Goal: Find specific page/section: Find specific page/section

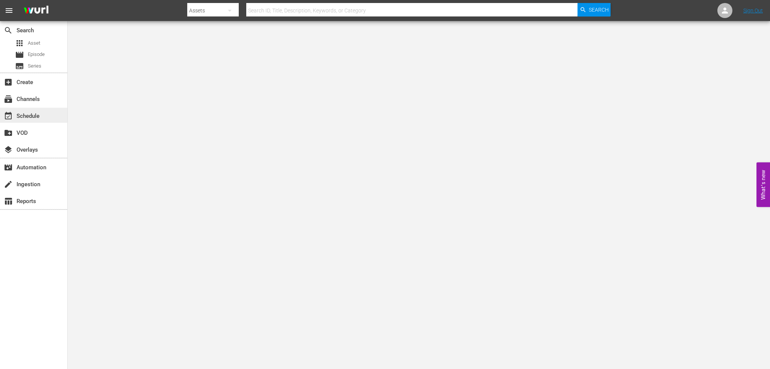
click at [26, 114] on div "event_available Schedule" at bounding box center [21, 115] width 42 height 7
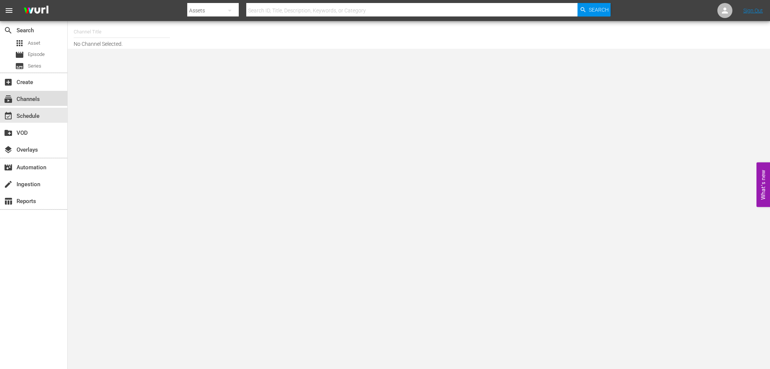
click at [43, 98] on div "subscriptions Channels" at bounding box center [33, 98] width 67 height 15
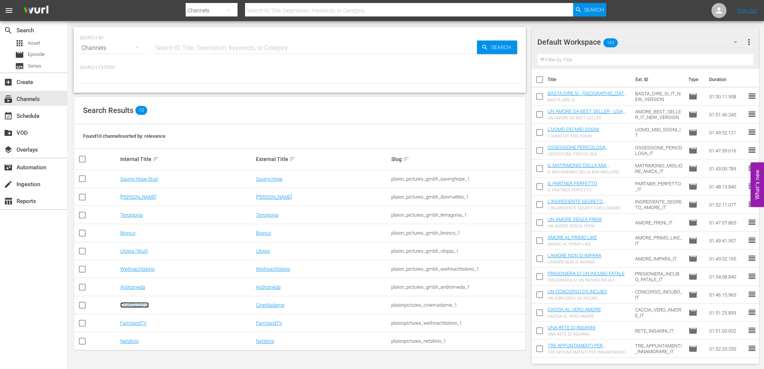
click at [137, 306] on link "CineMadame" at bounding box center [134, 306] width 29 height 6
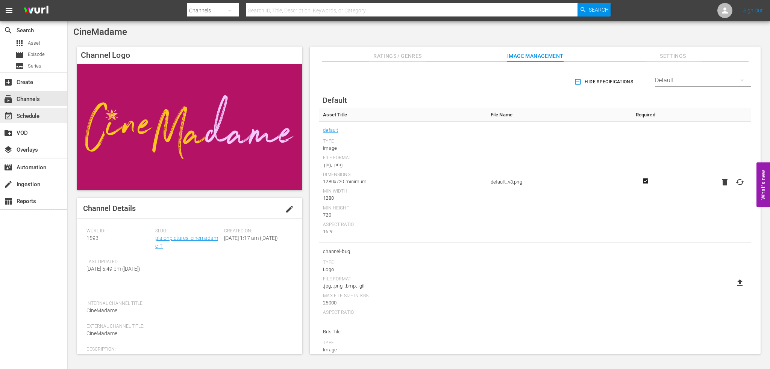
click at [32, 117] on div "event_available Schedule" at bounding box center [21, 115] width 42 height 7
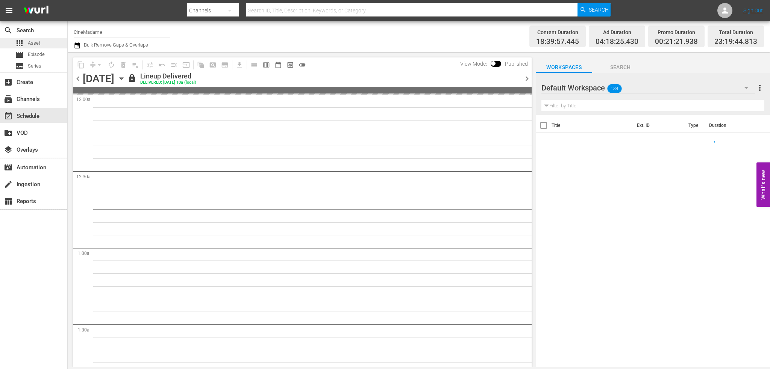
click at [35, 39] on div "apps Asset" at bounding box center [27, 43] width 25 height 11
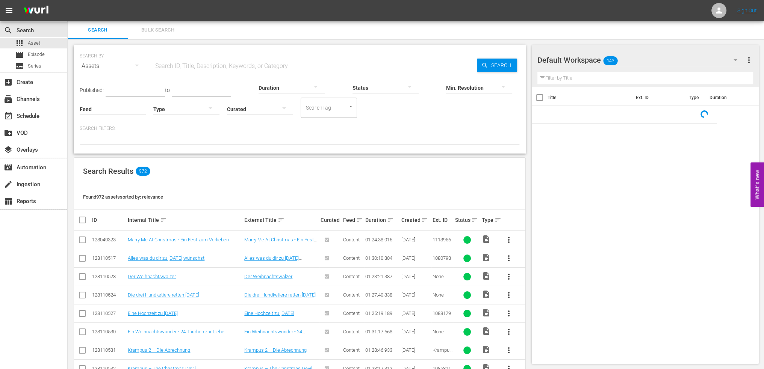
click at [223, 70] on input "text" at bounding box center [315, 66] width 324 height 18
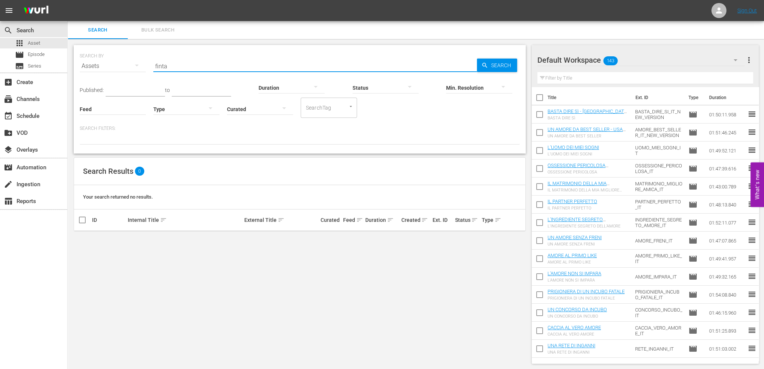
click at [223, 70] on input "finta" at bounding box center [315, 66] width 324 height 18
click at [223, 70] on input "pizzico" at bounding box center [315, 66] width 324 height 18
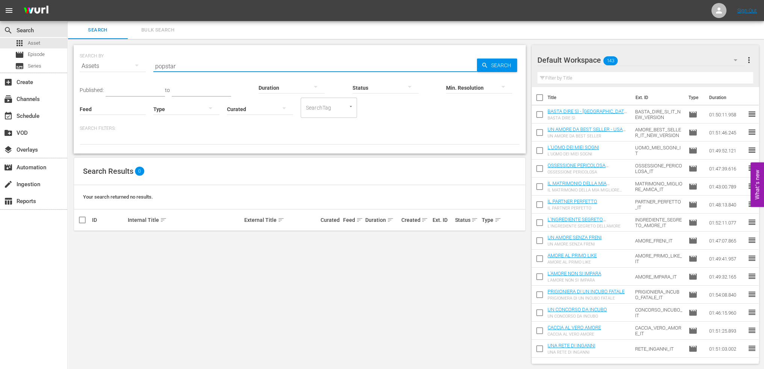
click at [223, 70] on input "popstar" at bounding box center [315, 66] width 324 height 18
click at [221, 67] on input "popstar" at bounding box center [315, 66] width 324 height 18
type input "vero"
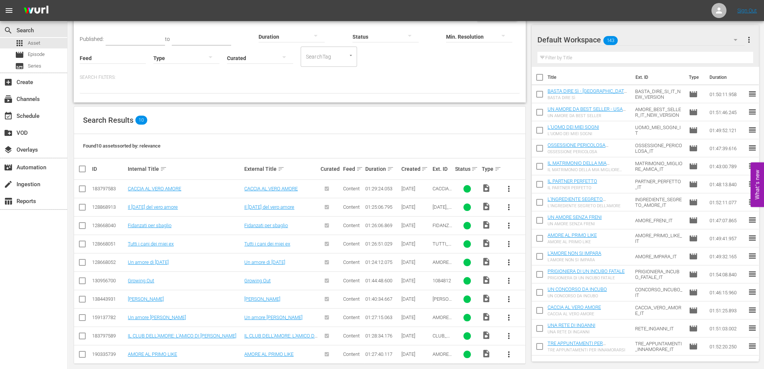
scroll to position [59, 0]
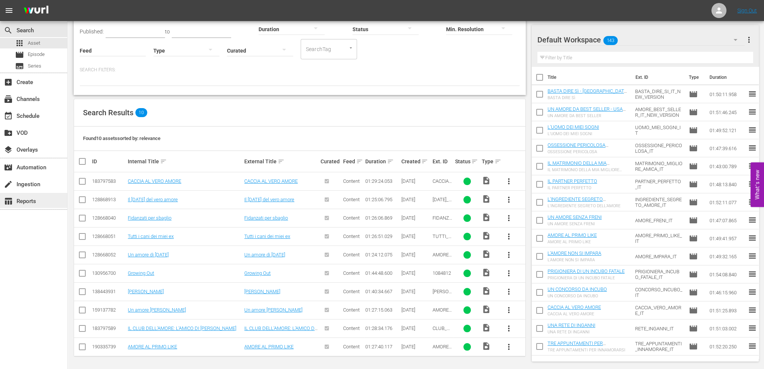
click at [29, 198] on div "table_chart Reports" at bounding box center [21, 200] width 42 height 7
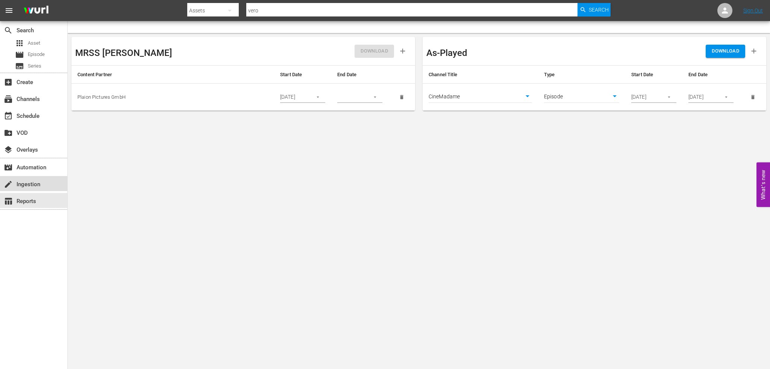
click at [34, 187] on div "create Ingestion" at bounding box center [21, 183] width 42 height 7
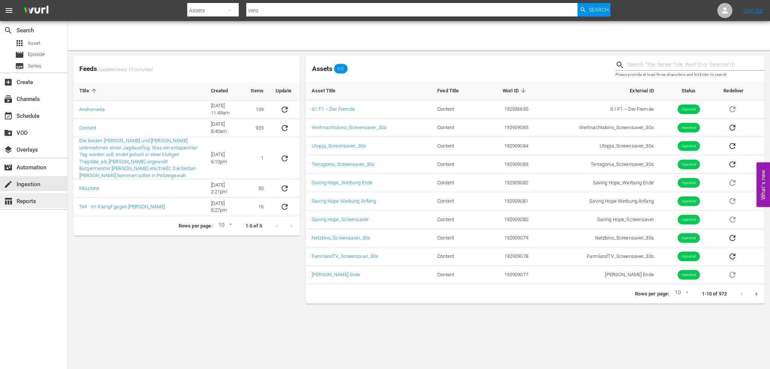
click at [27, 198] on div "table_chart Reports" at bounding box center [21, 200] width 42 height 7
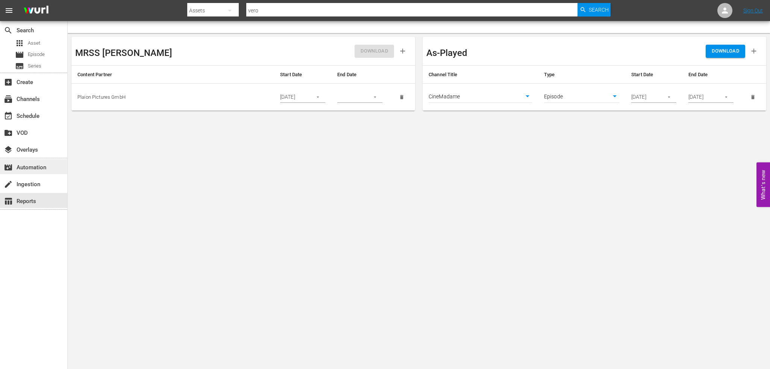
click at [42, 170] on div "movie_filter Automation" at bounding box center [21, 166] width 42 height 7
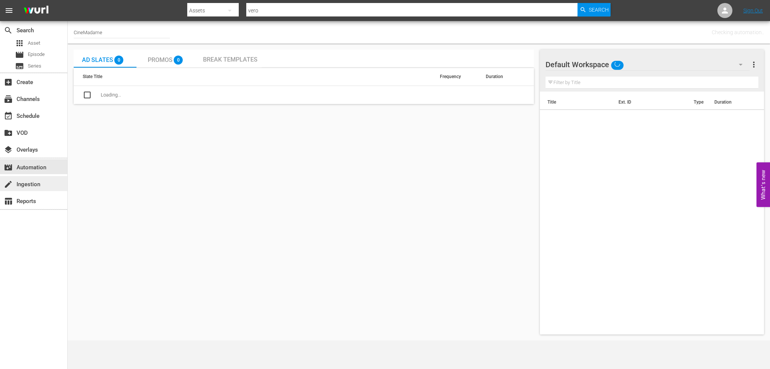
click at [39, 185] on div "create Ingestion" at bounding box center [21, 183] width 42 height 7
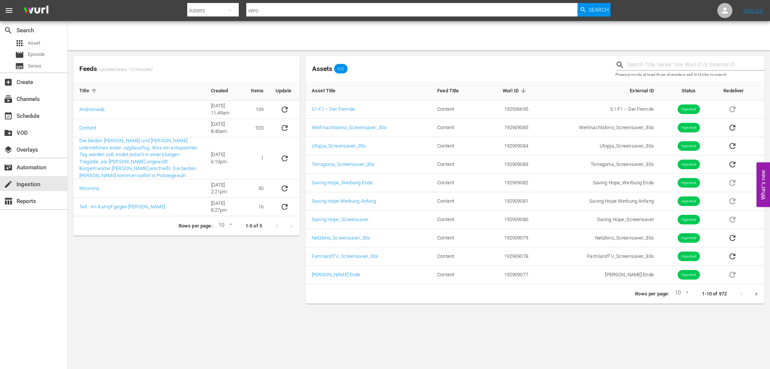
click at [217, 297] on div "Feeds (updated every 15 minutes) Title Created Items Update Andromeda [DATE] 11…" at bounding box center [186, 180] width 232 height 254
click at [31, 94] on div "subscriptions Channels" at bounding box center [33, 98] width 67 height 15
